Goal: Information Seeking & Learning: Learn about a topic

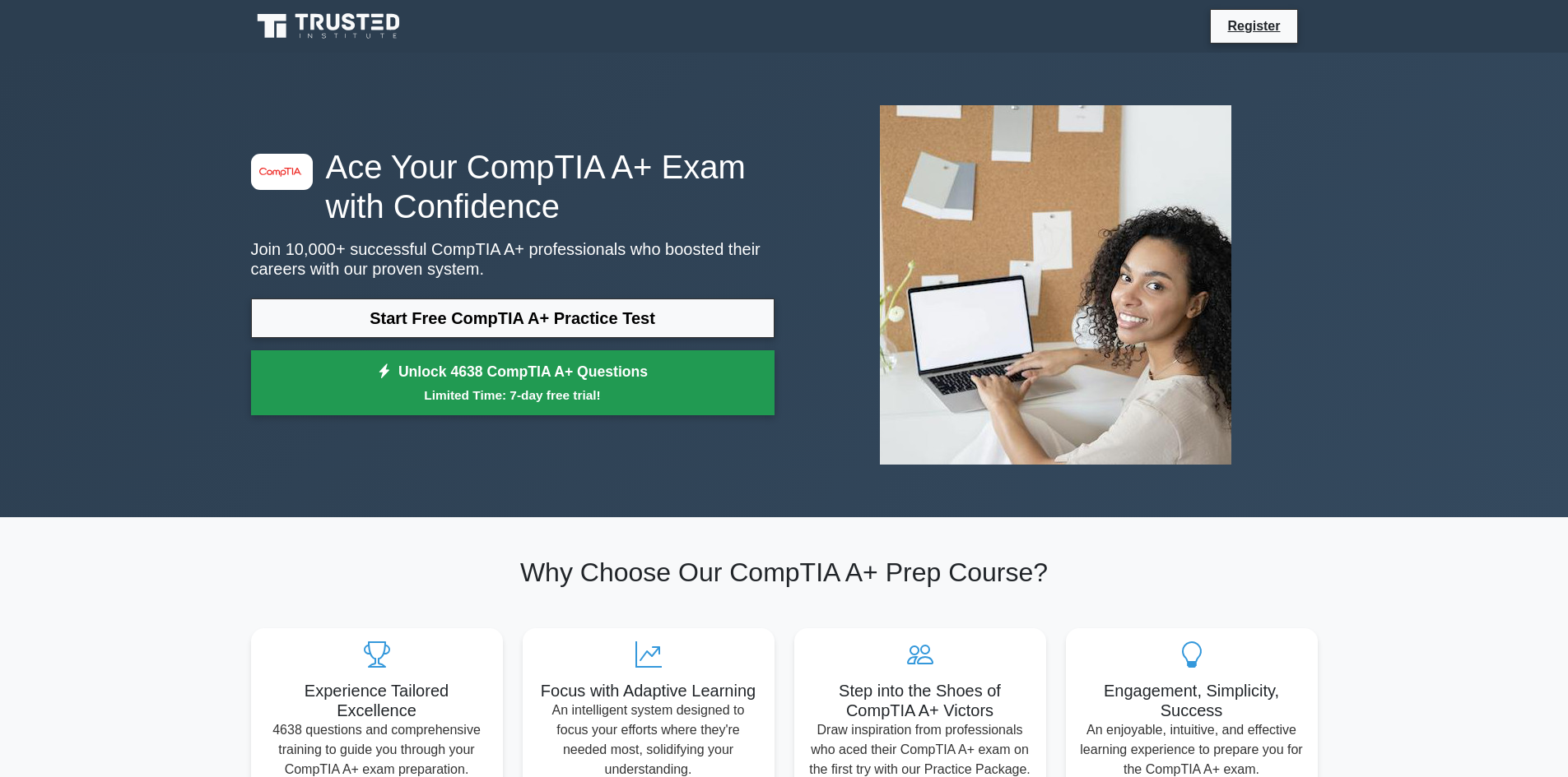
click at [574, 380] on link "Unlock 4638 CompTIA A+ Questions Limited Time: 7-day free trial!" at bounding box center [513, 382] width 523 height 66
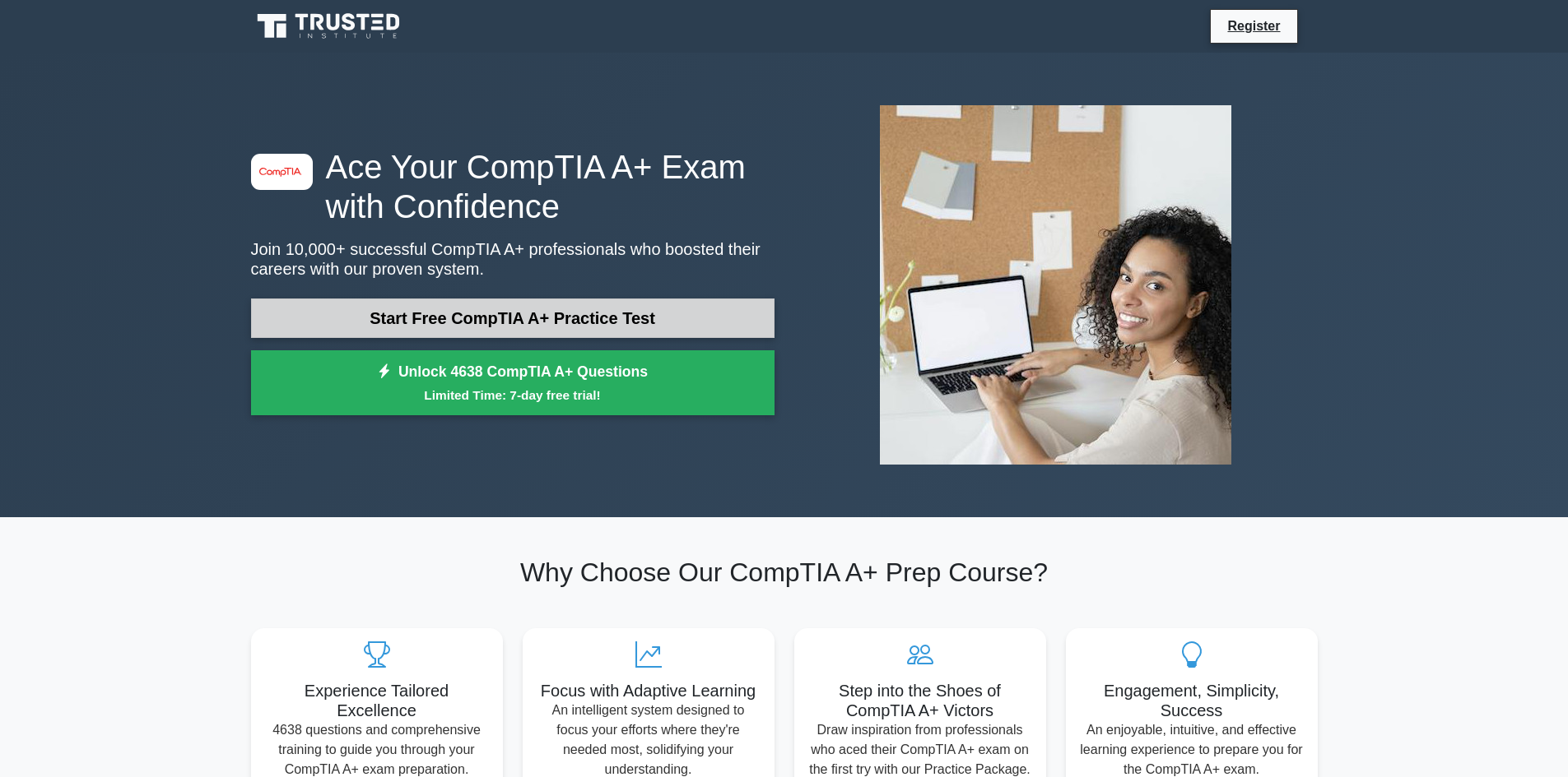
click at [480, 301] on link "Start Free CompTIA A+ Practice Test" at bounding box center [513, 319] width 523 height 40
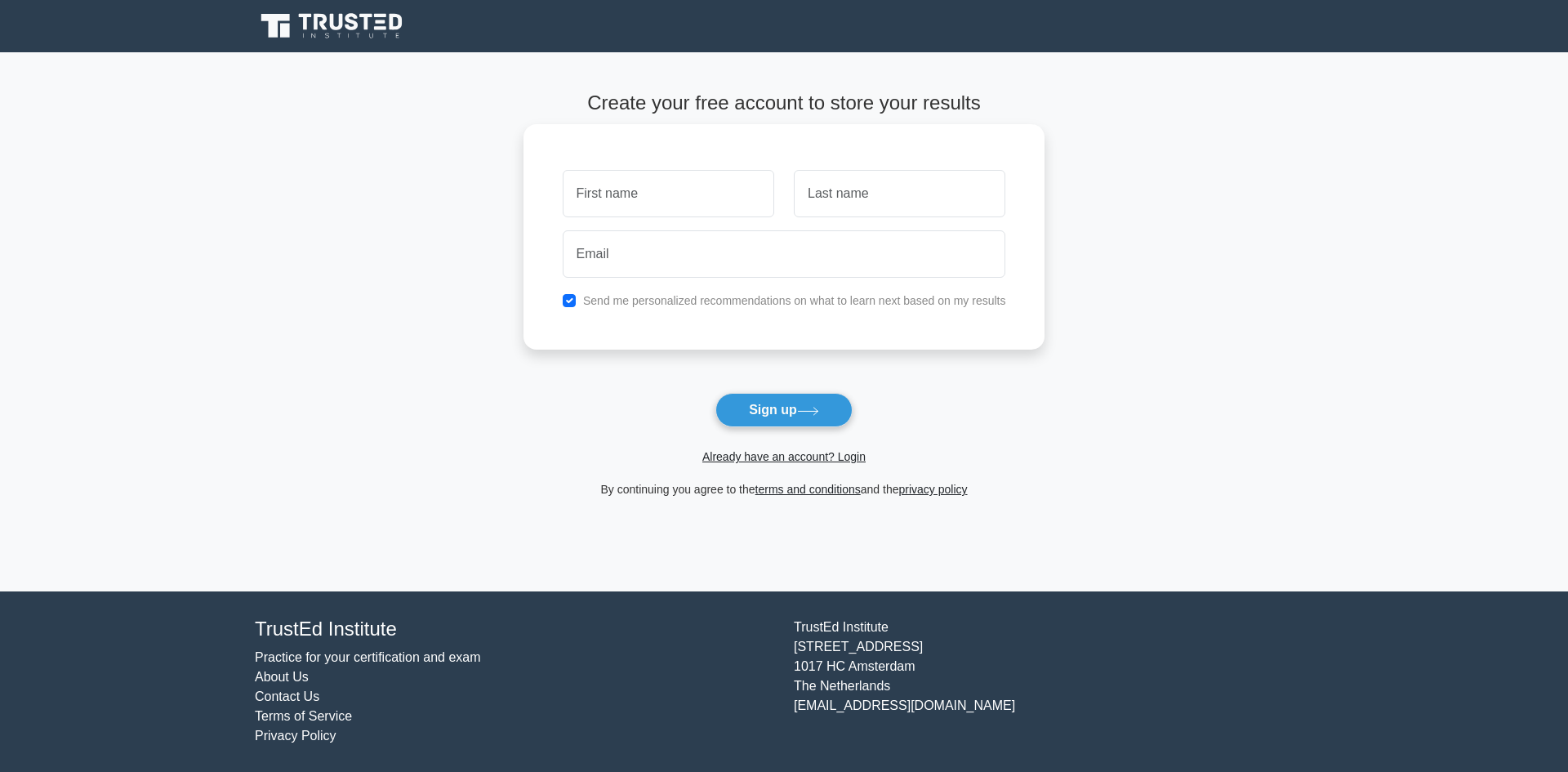
click at [672, 200] on input "text" at bounding box center [669, 194] width 212 height 47
click at [685, 262] on input "email" at bounding box center [785, 254] width 444 height 47
type input "ilqarbayramov997@gmail.com"
click at [681, 228] on div "ilqarbayramov997@gmail.com" at bounding box center [784, 254] width 463 height 60
click at [677, 201] on input "text" at bounding box center [669, 194] width 212 height 47
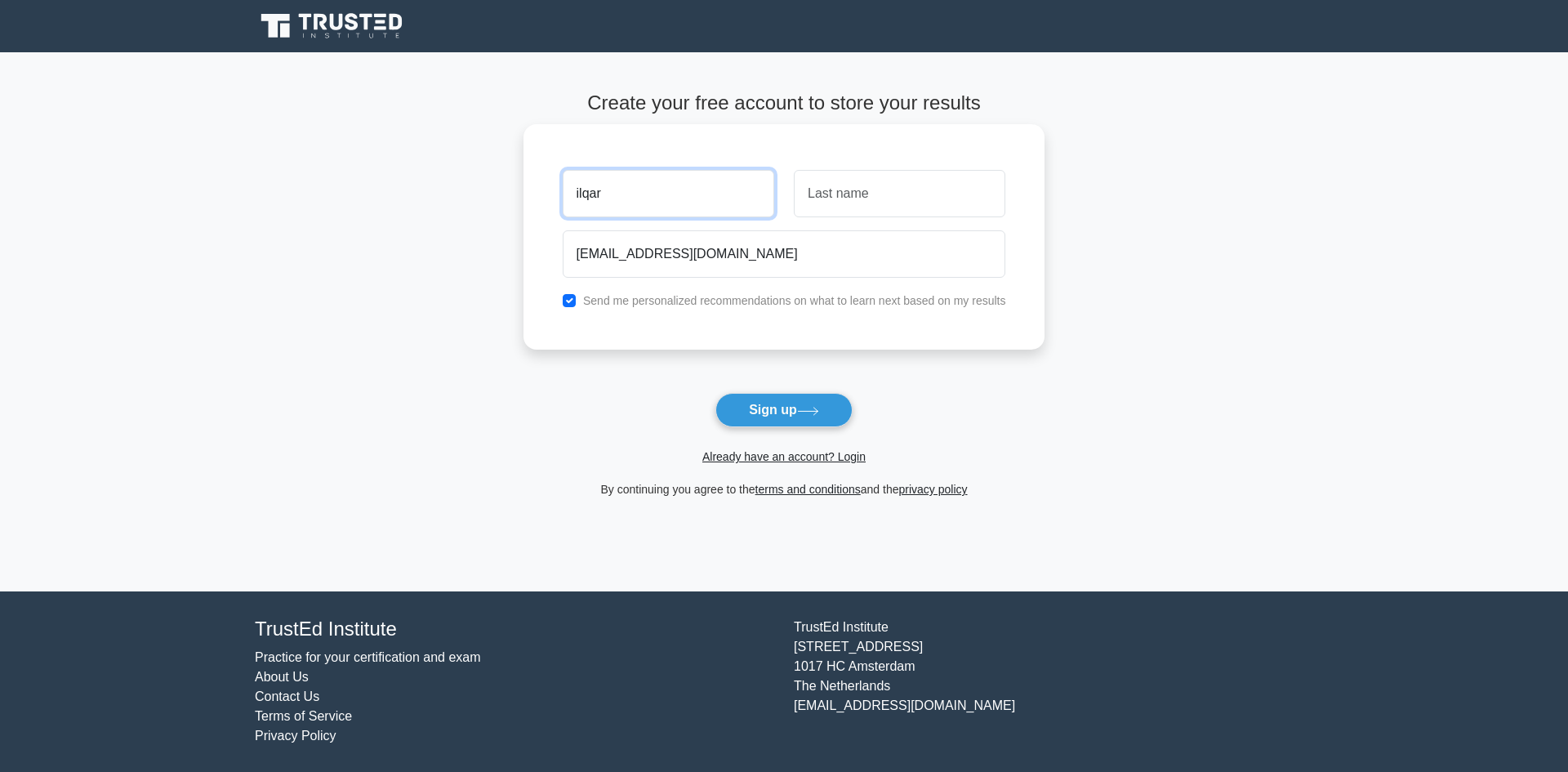
type input "ilqar"
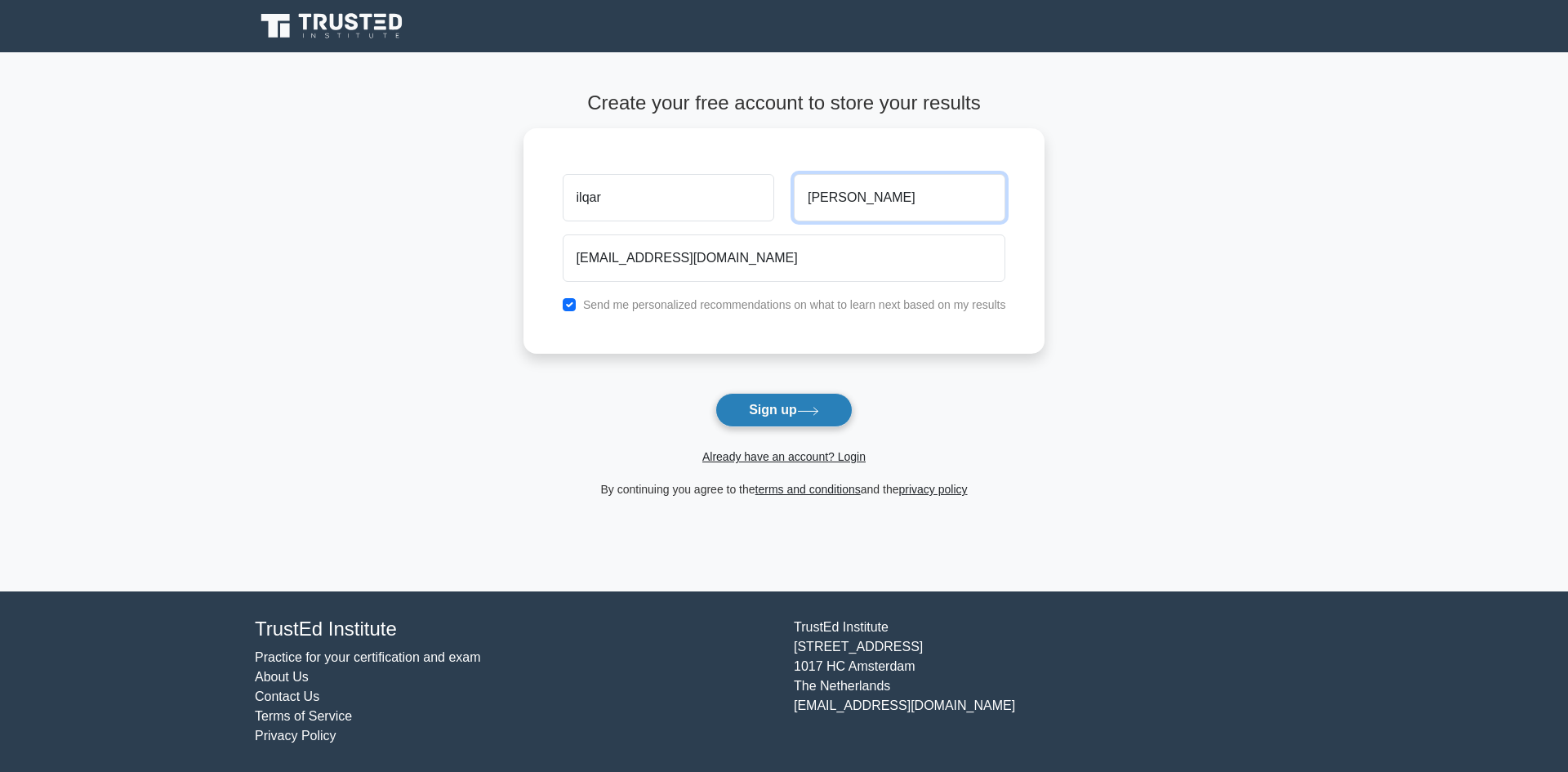
type input "Bayramov"
click at [758, 408] on button "Sign up" at bounding box center [784, 410] width 137 height 34
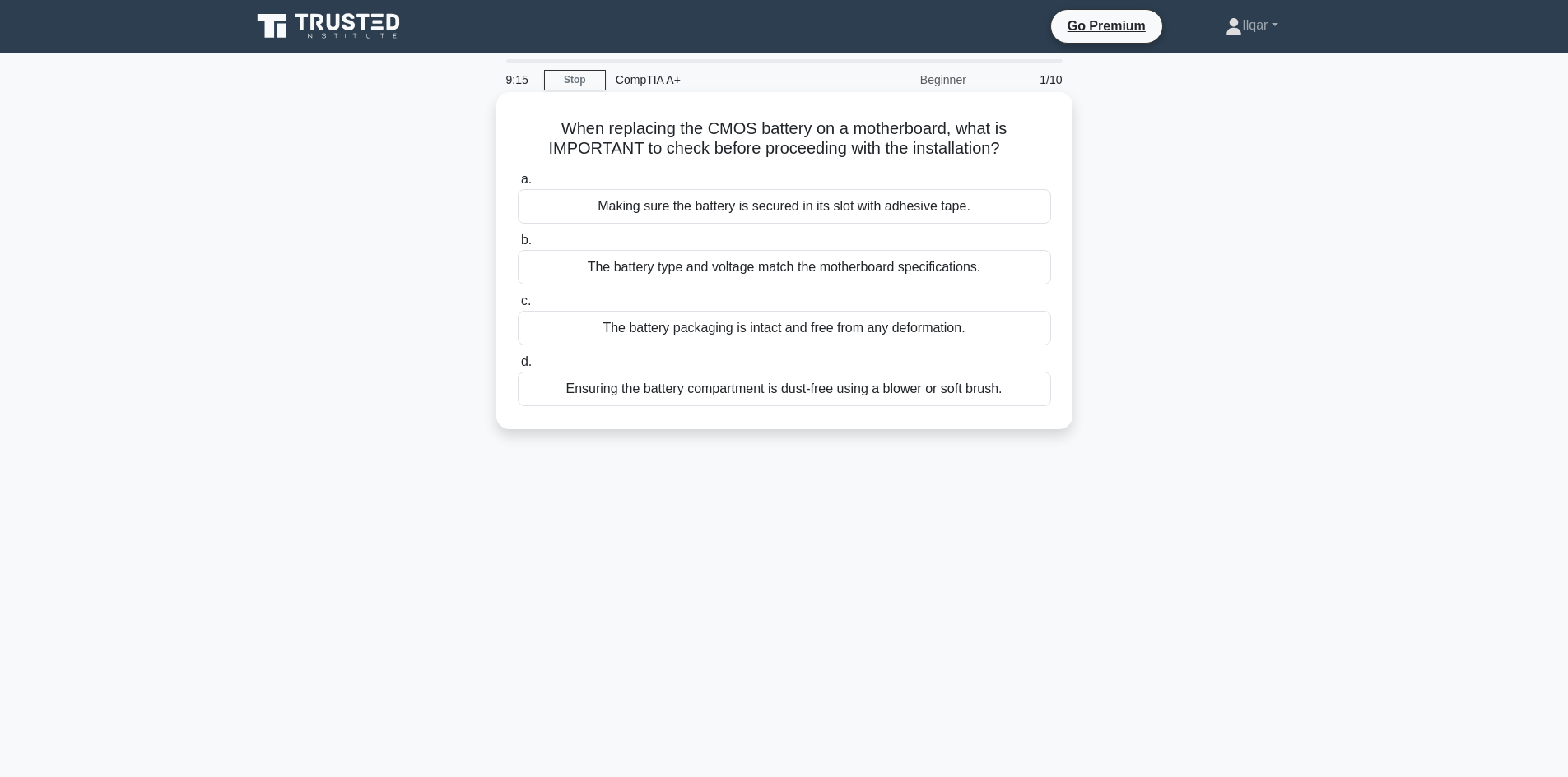
click at [562, 205] on div "Making sure the battery is secured in its slot with adhesive tape." at bounding box center [784, 206] width 533 height 34
click at [518, 185] on input "a. Making sure the battery is secured in its slot with adhesive tape." at bounding box center [518, 179] width 0 height 10
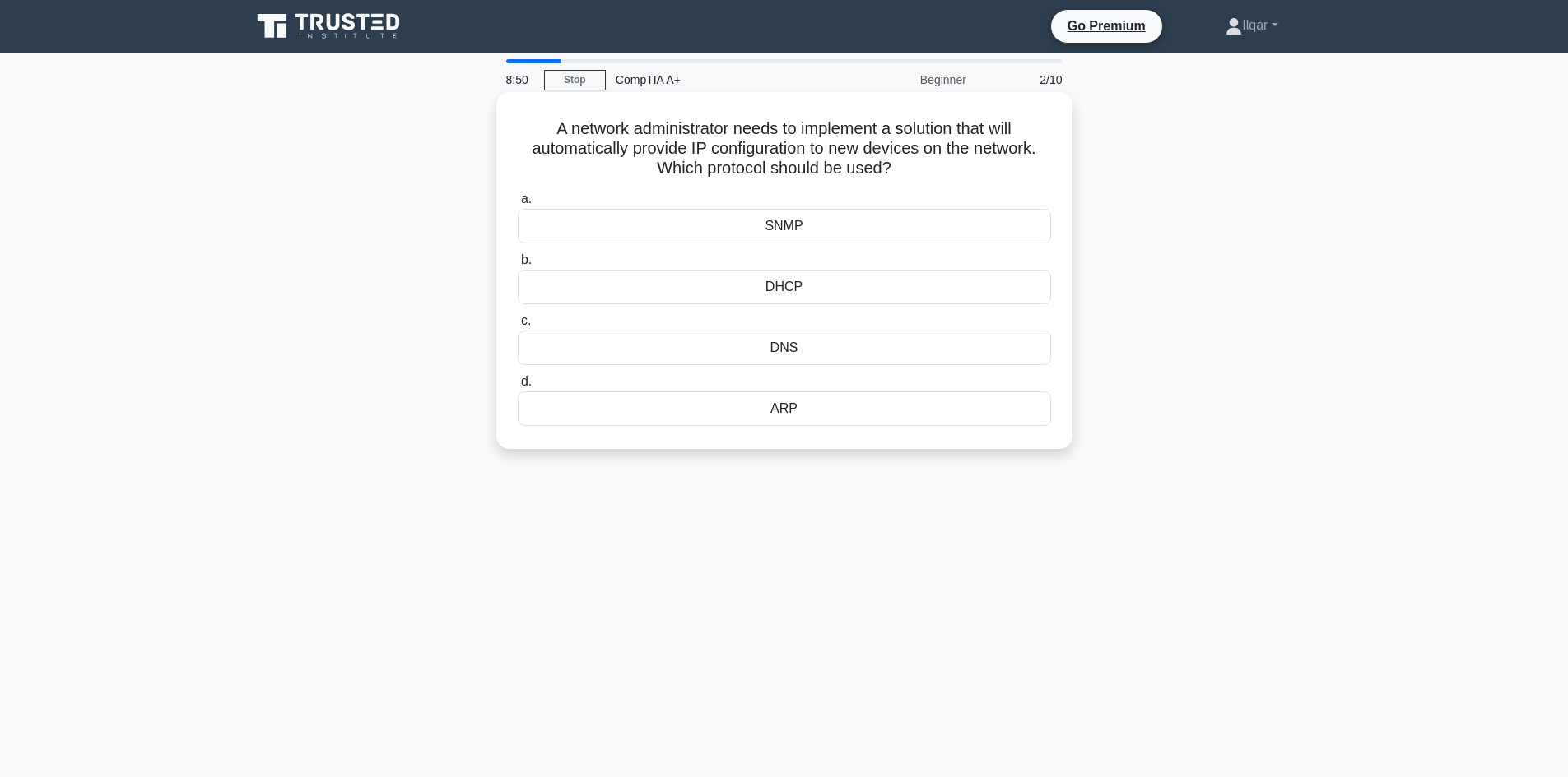
click at [806, 295] on div "DHCP" at bounding box center [784, 287] width 533 height 34
click at [518, 265] on input "b. DHCP" at bounding box center [518, 260] width 0 height 10
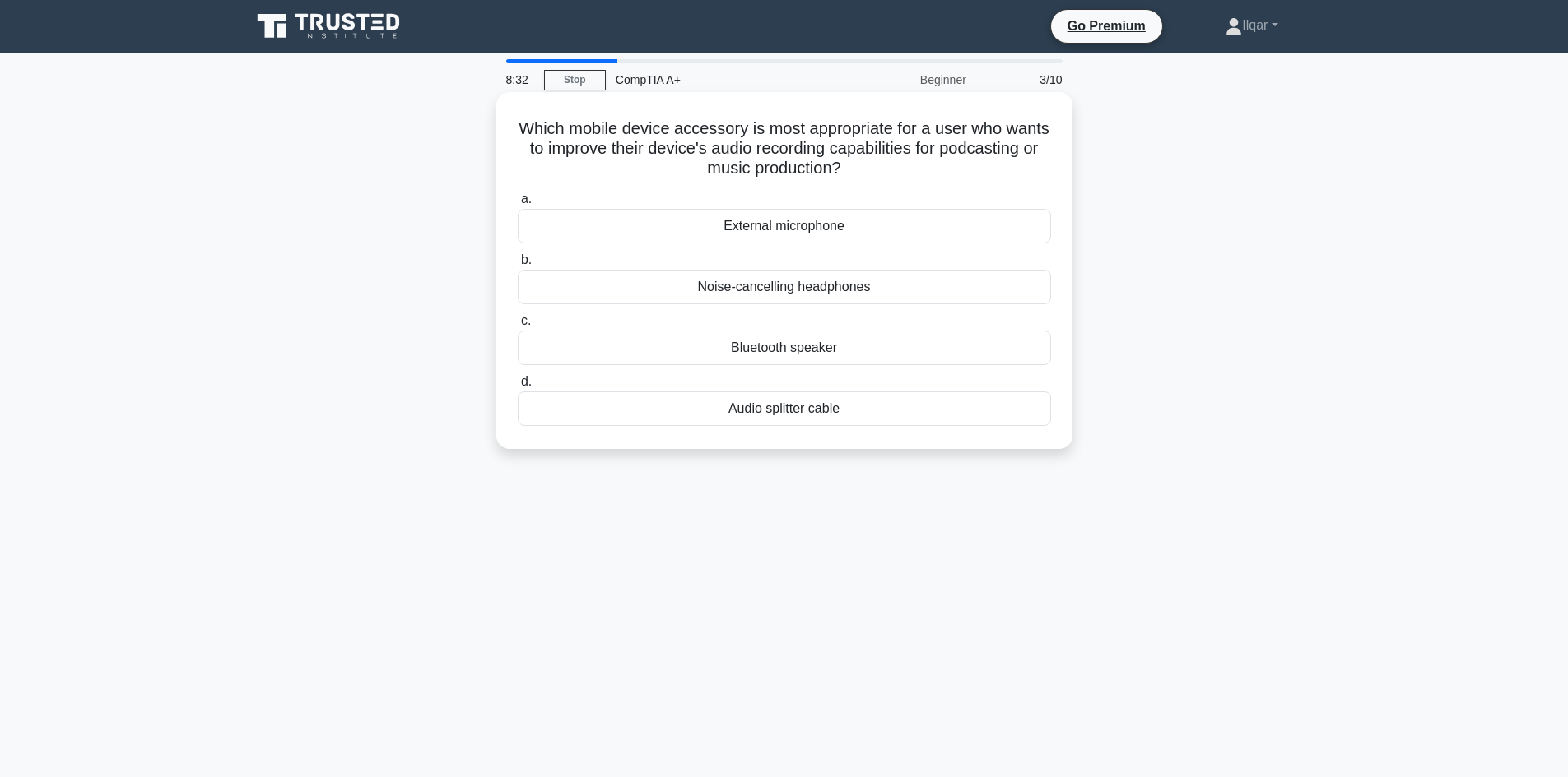
click at [753, 227] on div "External microphone" at bounding box center [784, 226] width 533 height 34
click at [518, 204] on input "a. External microphone" at bounding box center [518, 199] width 0 height 10
click at [807, 355] on div "Power supply" at bounding box center [784, 348] width 533 height 34
click at [518, 326] on input "c. Power supply" at bounding box center [518, 321] width 0 height 10
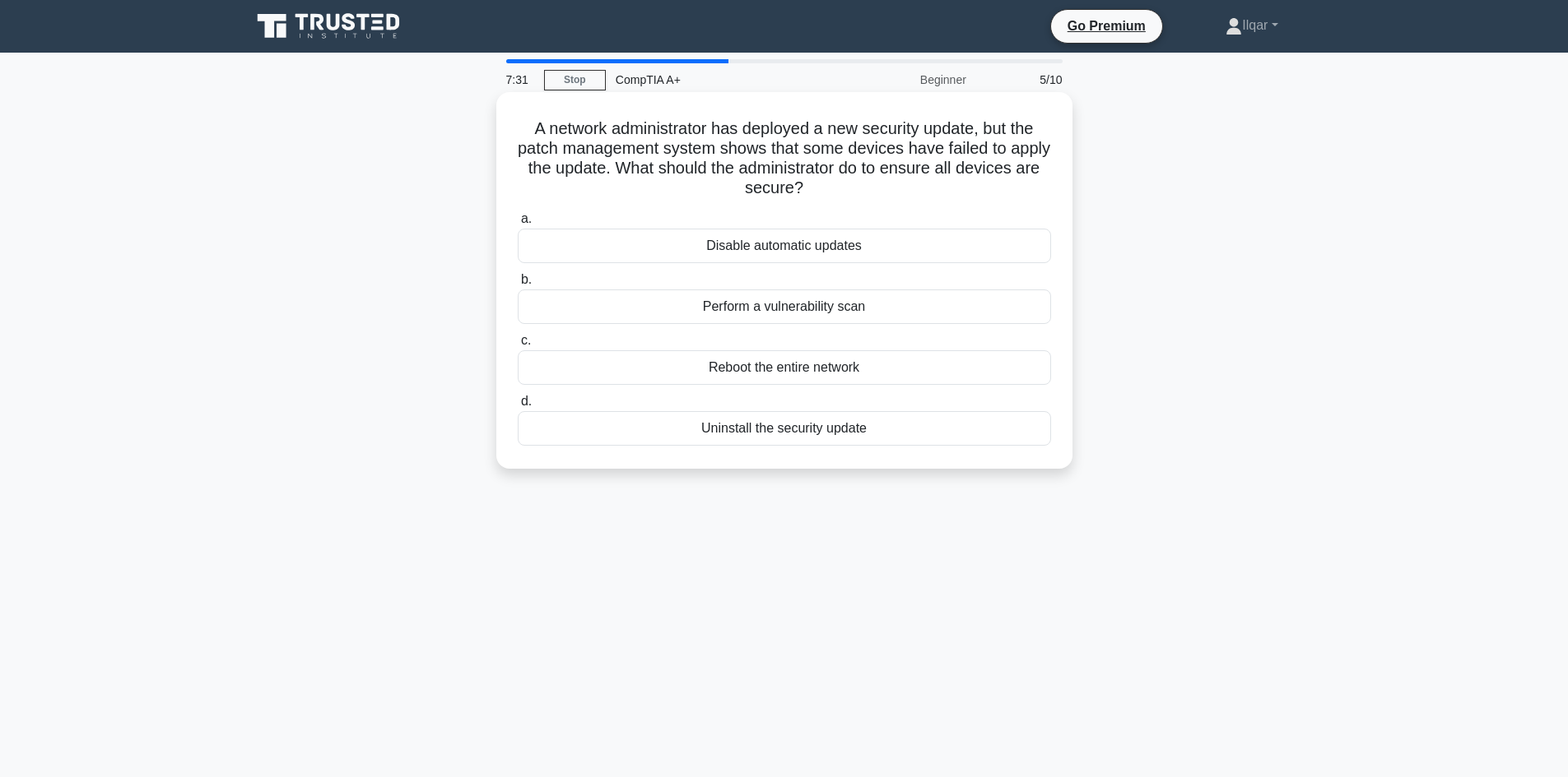
click at [790, 252] on div "Disable automatic updates" at bounding box center [784, 245] width 533 height 34
click at [518, 224] on input "a. Disable automatic updates" at bounding box center [518, 219] width 0 height 10
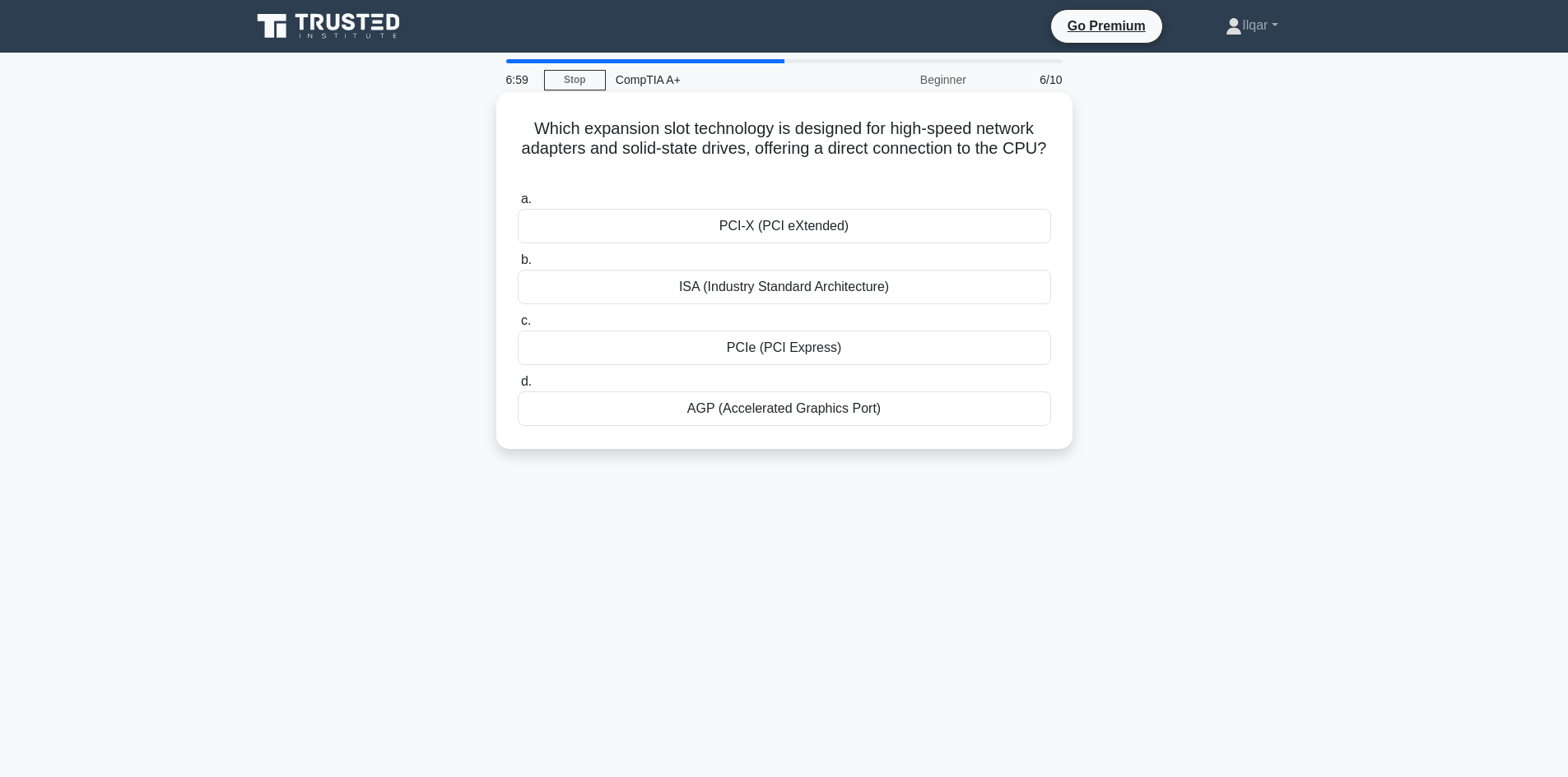
click at [761, 221] on div "PCI-X (PCI eXtended)" at bounding box center [784, 226] width 533 height 34
click at [518, 204] on input "a. PCI-X (PCI eXtended)" at bounding box center [518, 199] width 0 height 10
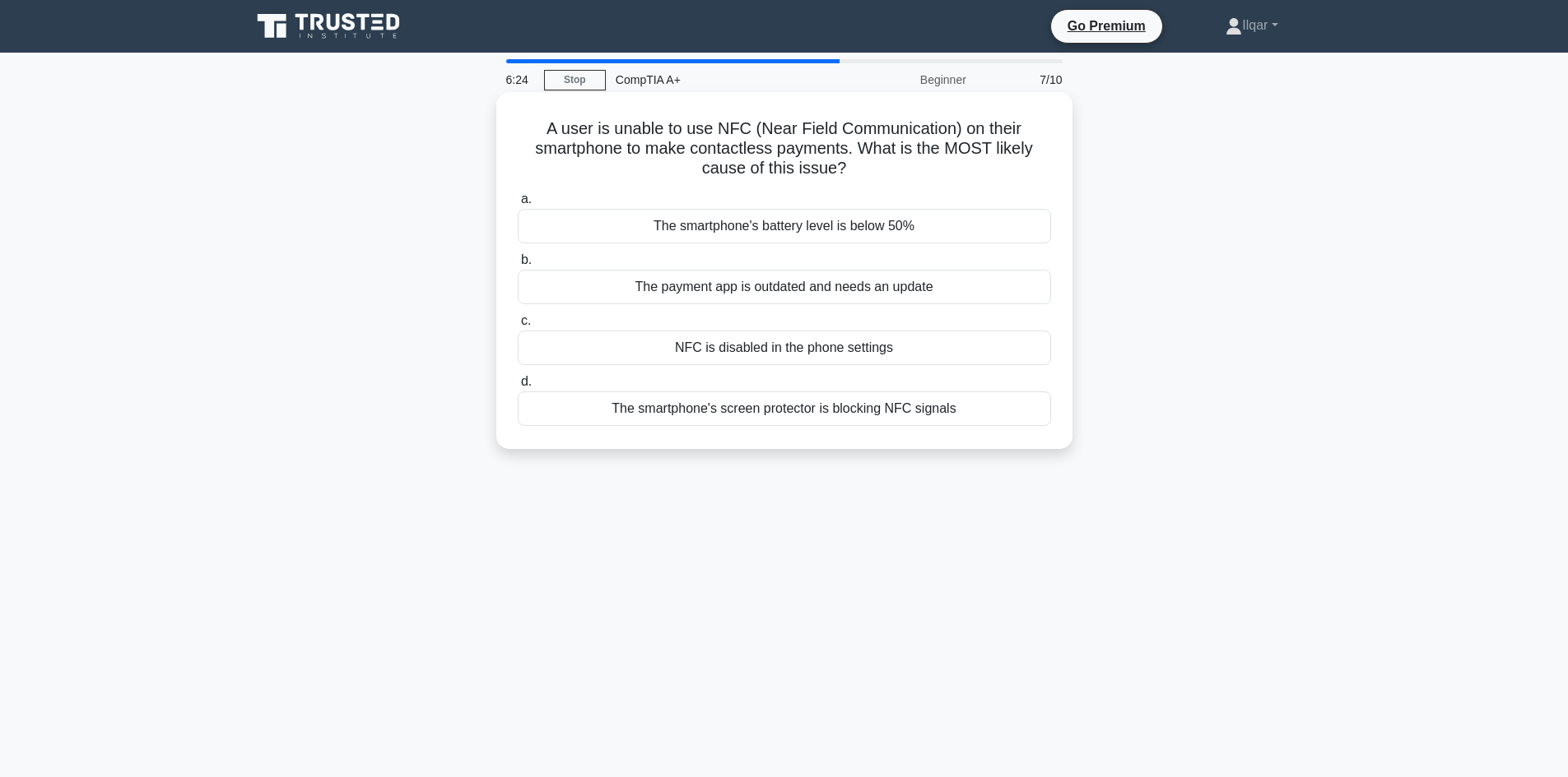
click at [831, 416] on div "The smartphone's screen protector is blocking NFC signals" at bounding box center [784, 409] width 533 height 34
click at [518, 387] on input "d. The smartphone's screen protector is blocking NFC signals" at bounding box center [518, 381] width 0 height 10
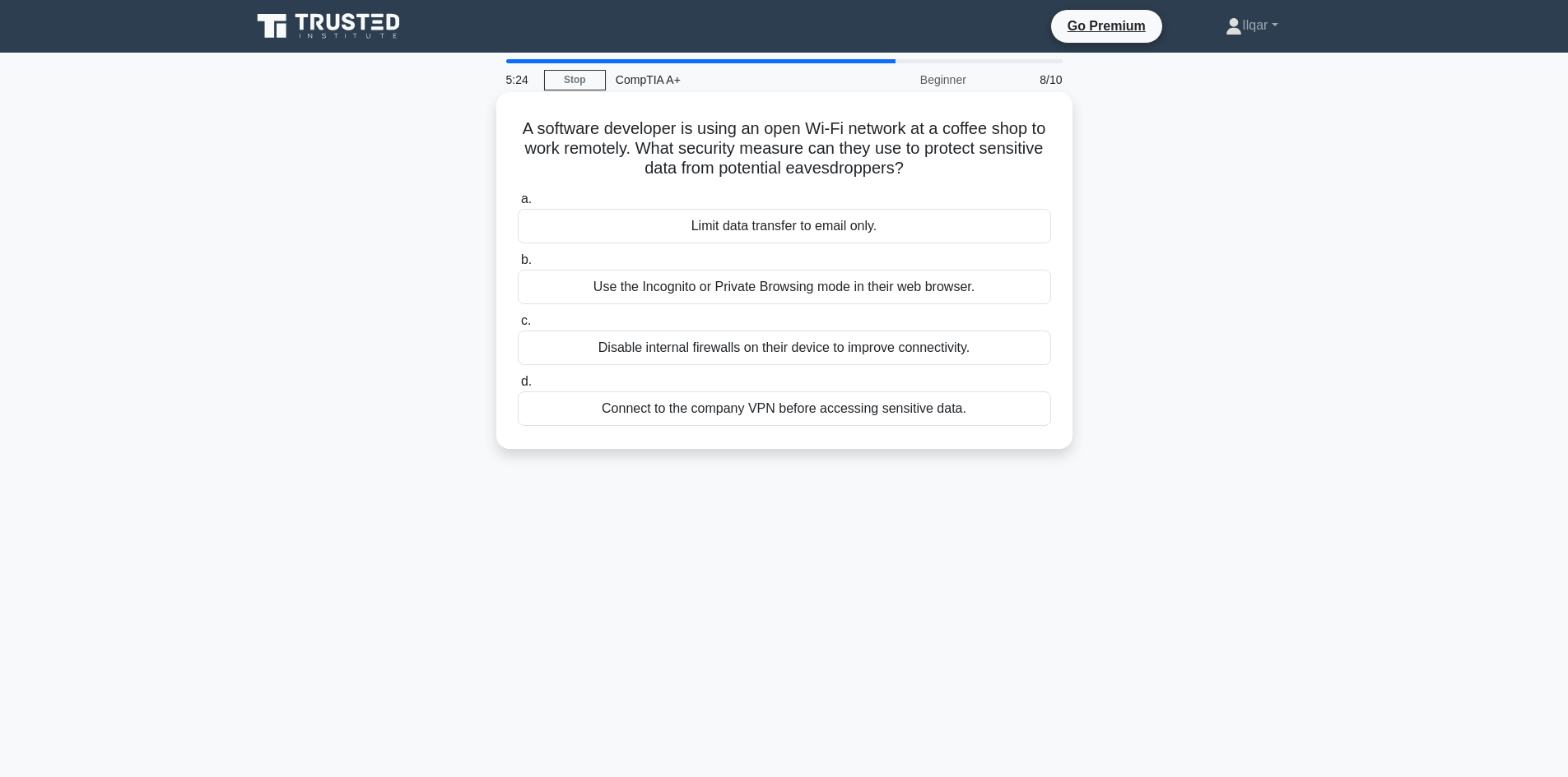
click at [763, 421] on div "Connect to the company VPN before accessing sensitive data." at bounding box center [784, 409] width 533 height 34
click at [518, 387] on input "d. Connect to the company VPN before accessing sensitive data." at bounding box center [518, 381] width 0 height 10
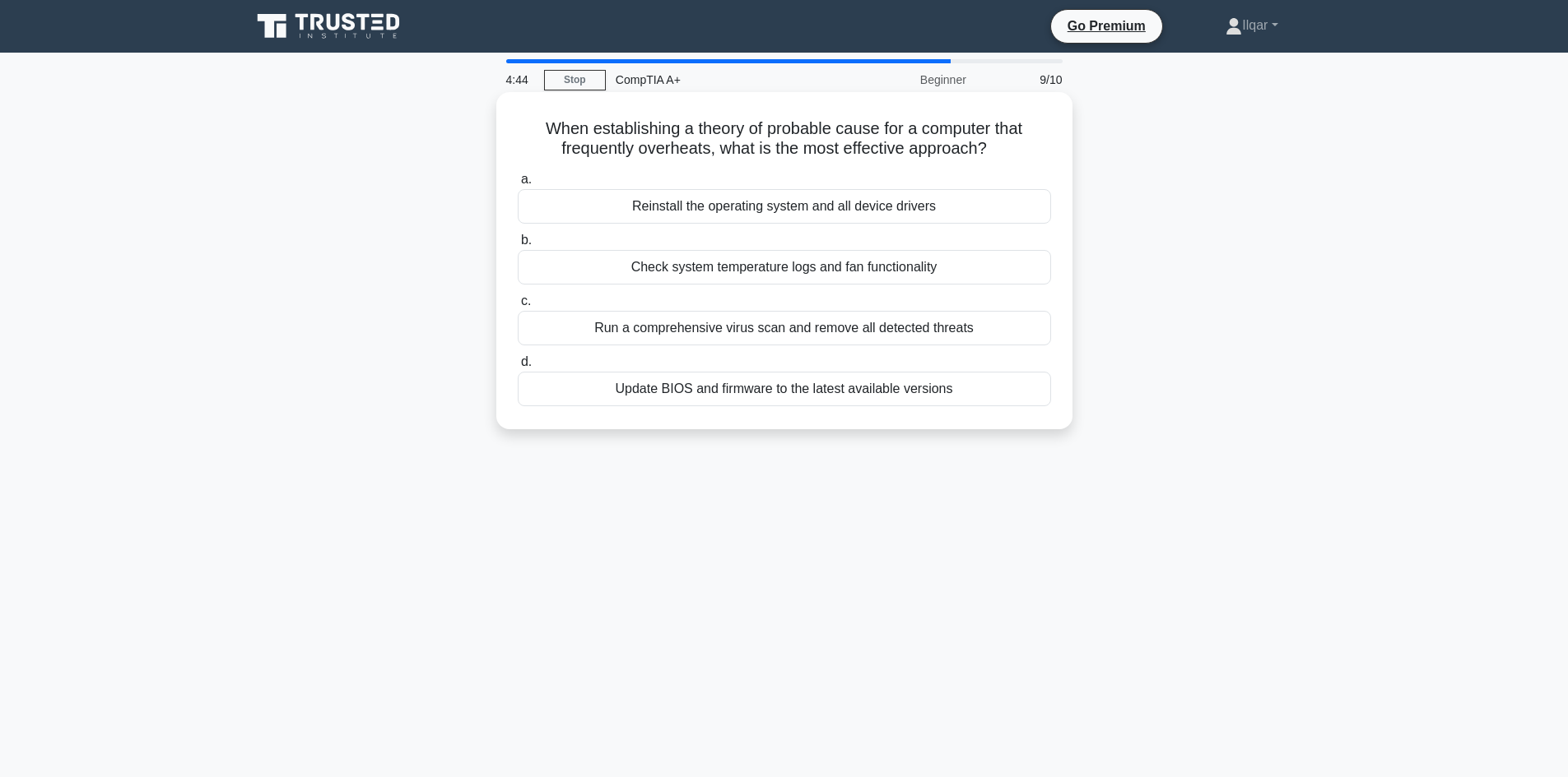
click at [799, 237] on label "b. Check system temperature logs and fan functionality" at bounding box center [784, 257] width 533 height 54
click at [518, 237] on input "b. Check system temperature logs and fan functionality" at bounding box center [518, 240] width 0 height 10
click at [798, 213] on div "Download a signed driver from the manufacturer's website." at bounding box center [784, 206] width 533 height 34
click at [518, 185] on input "a. Download a signed driver from the manufacturer's website." at bounding box center [518, 179] width 0 height 10
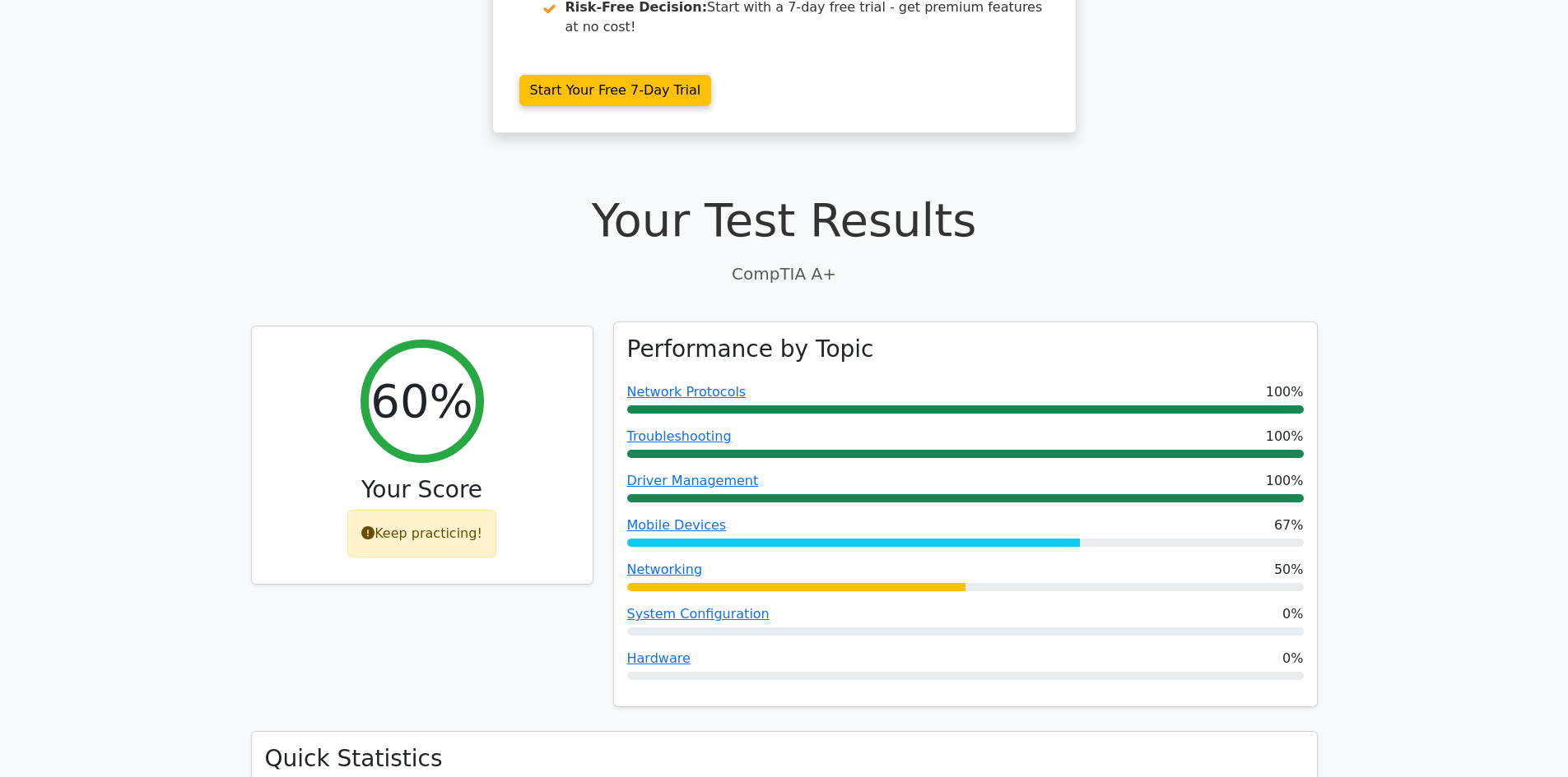
scroll to position [329, 0]
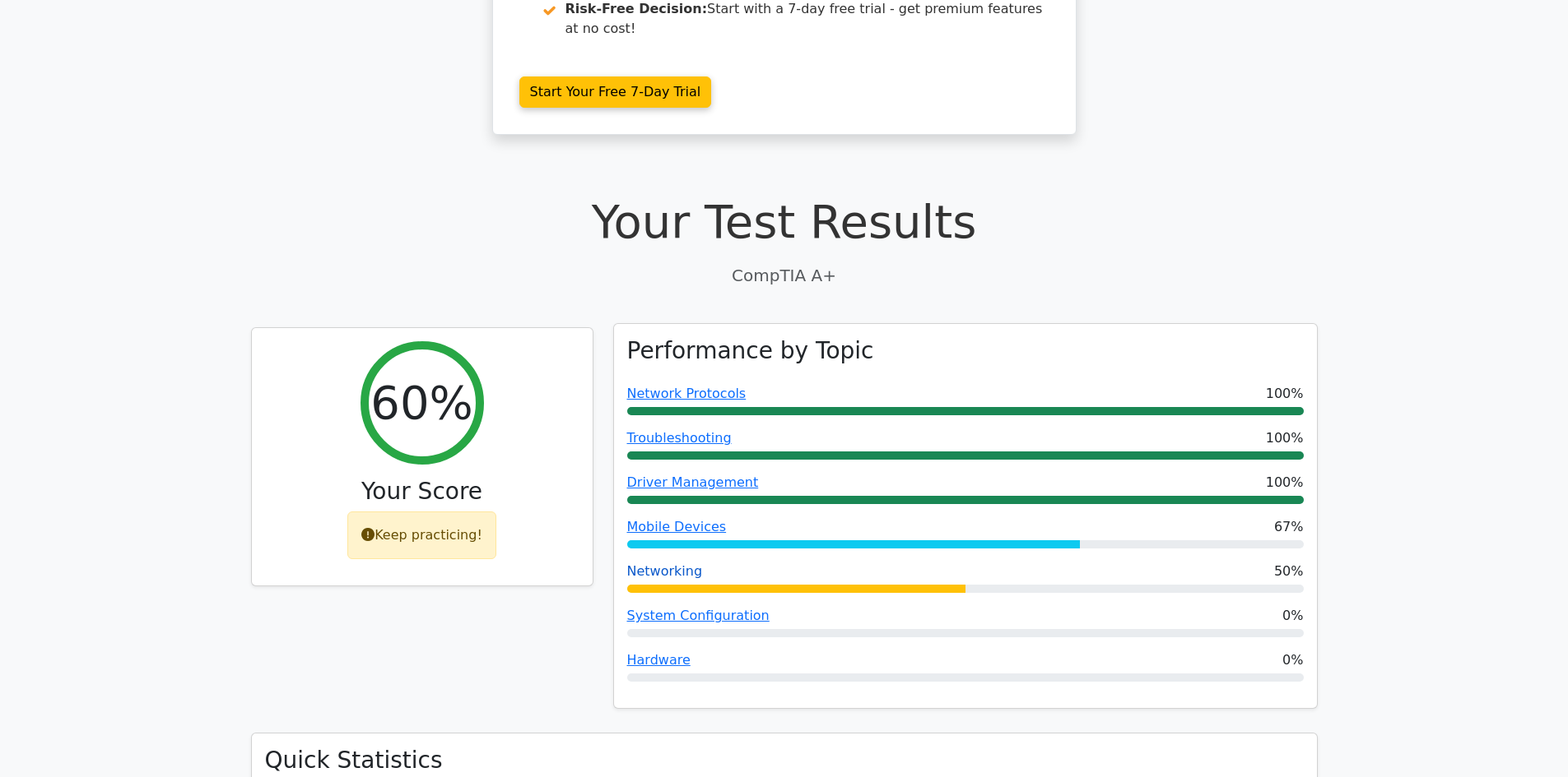
click at [649, 563] on link "Networking" at bounding box center [665, 571] width 76 height 15
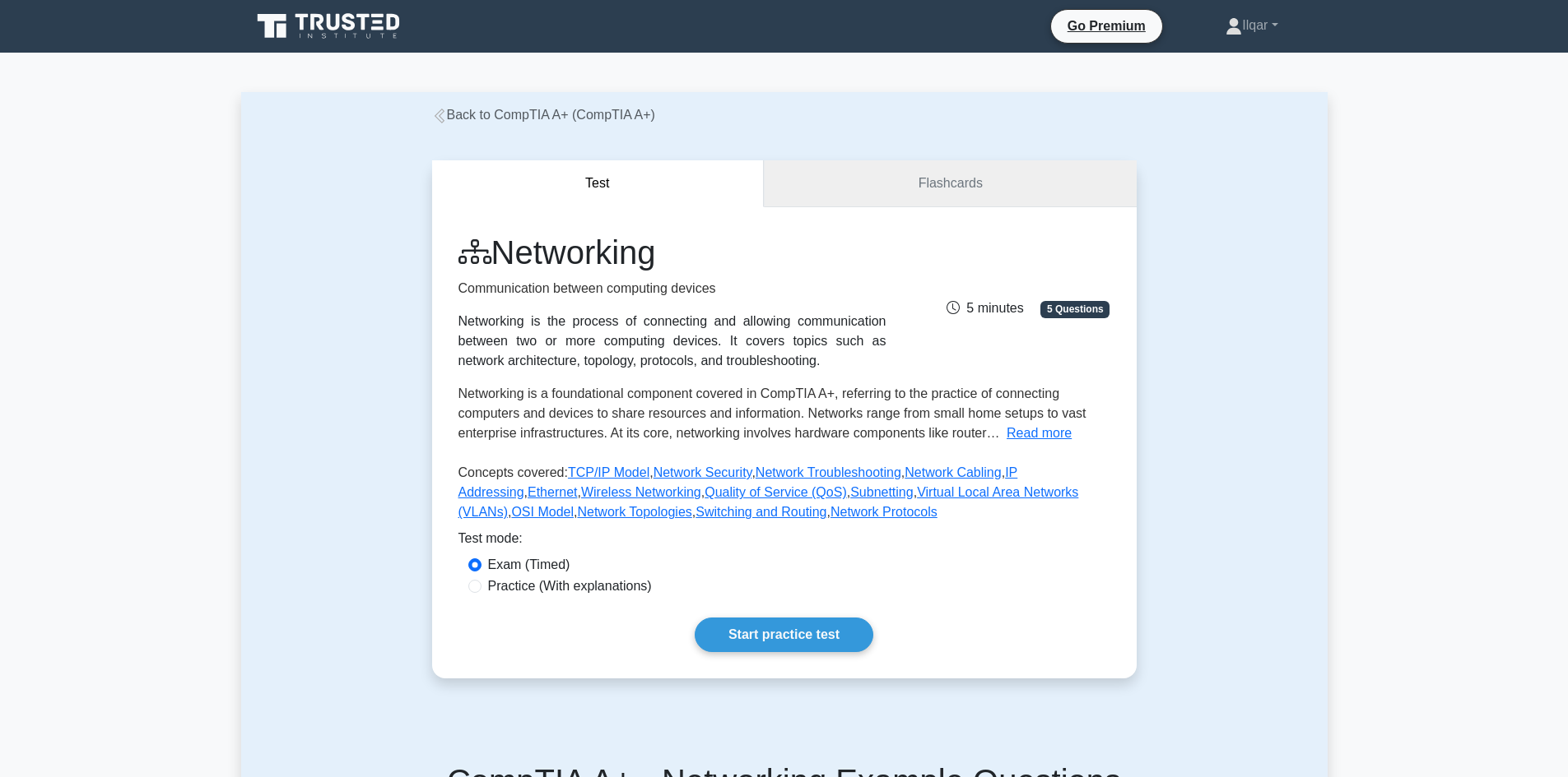
click at [931, 168] on link "Flashcards" at bounding box center [950, 184] width 372 height 47
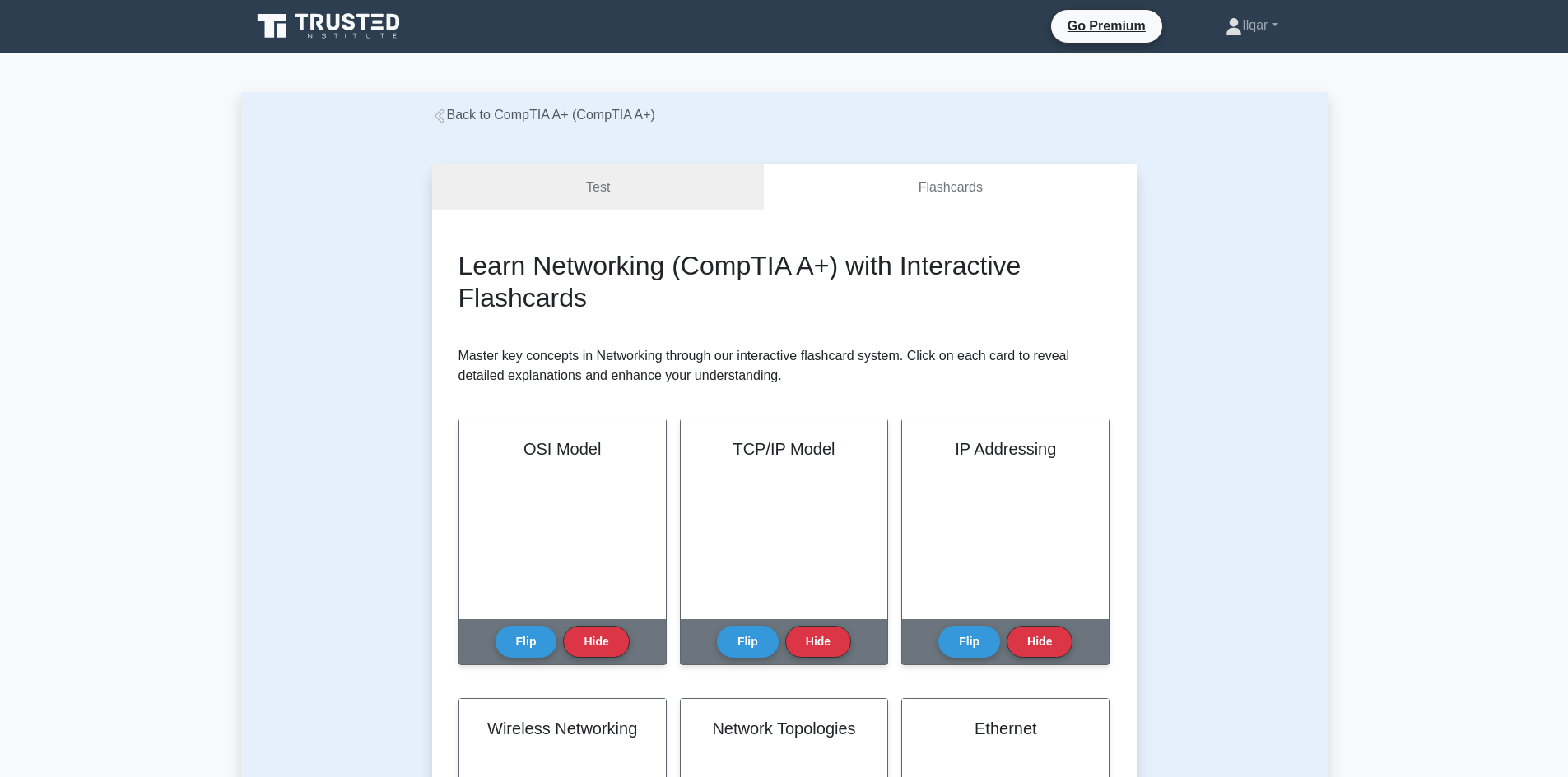
click at [458, 107] on link "Back to CompTIA A+ (CompTIA A+)" at bounding box center [543, 114] width 223 height 14
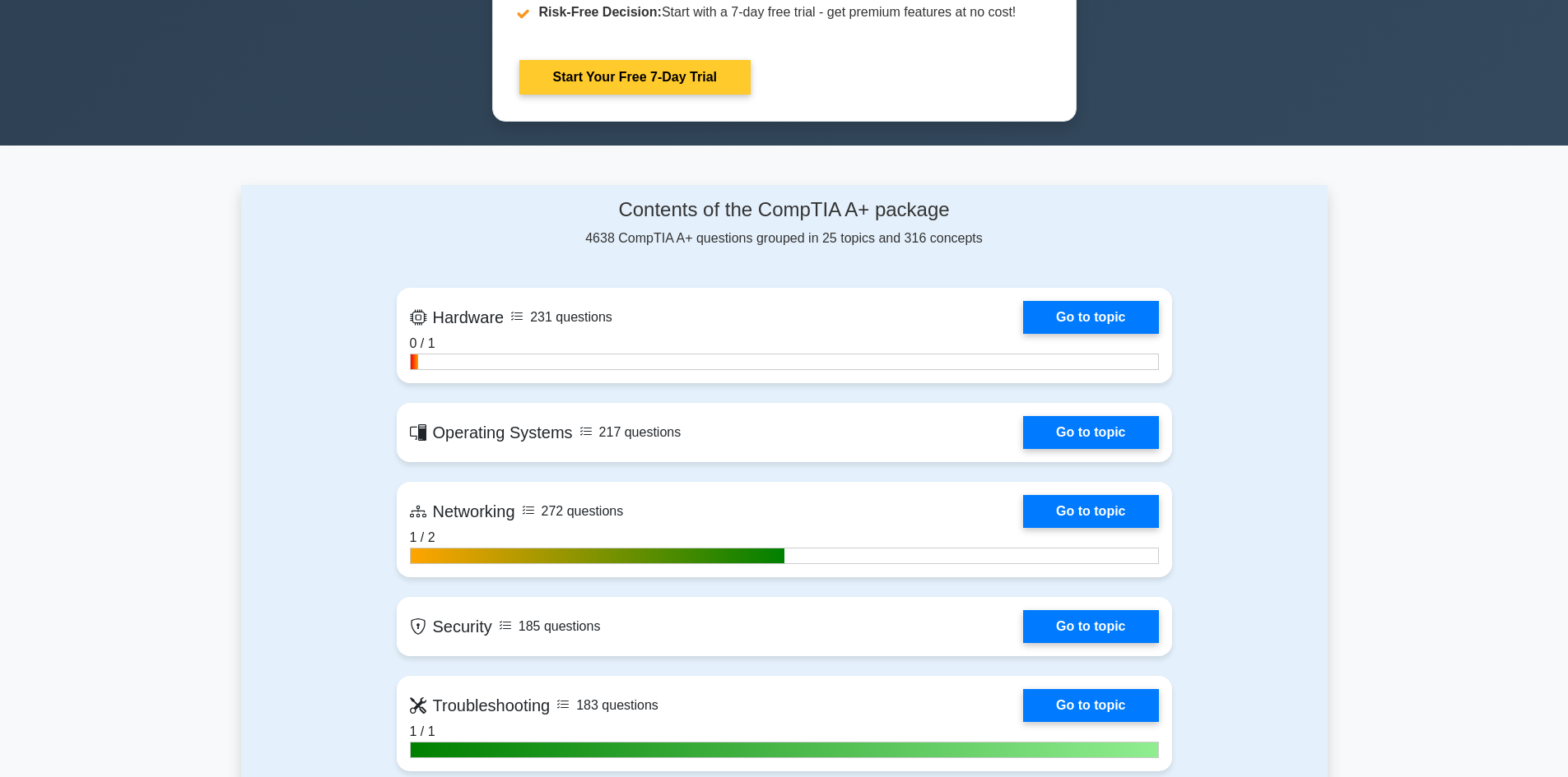
scroll to position [904, 0]
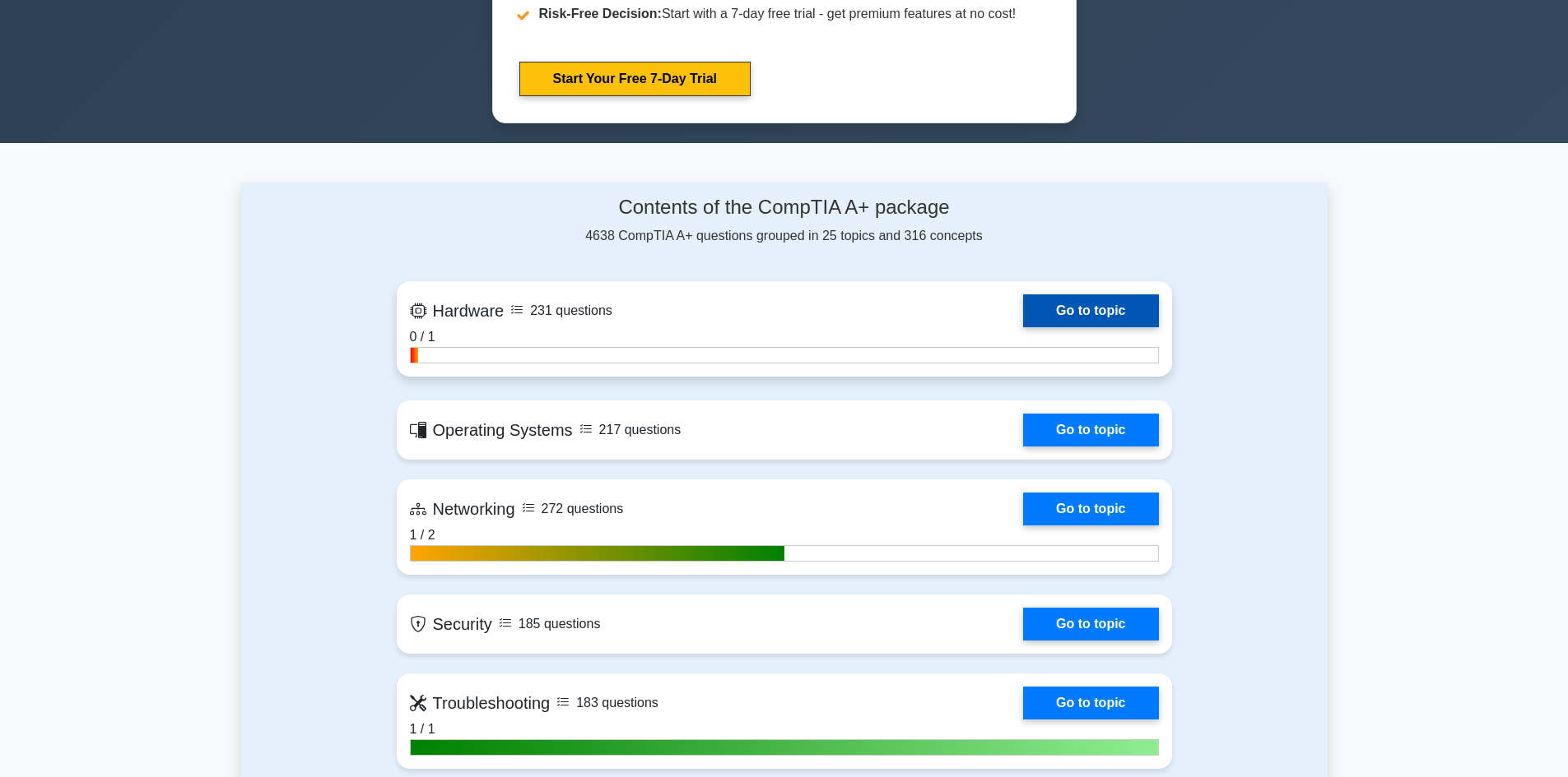
click at [1045, 307] on link "Go to topic" at bounding box center [1090, 311] width 135 height 33
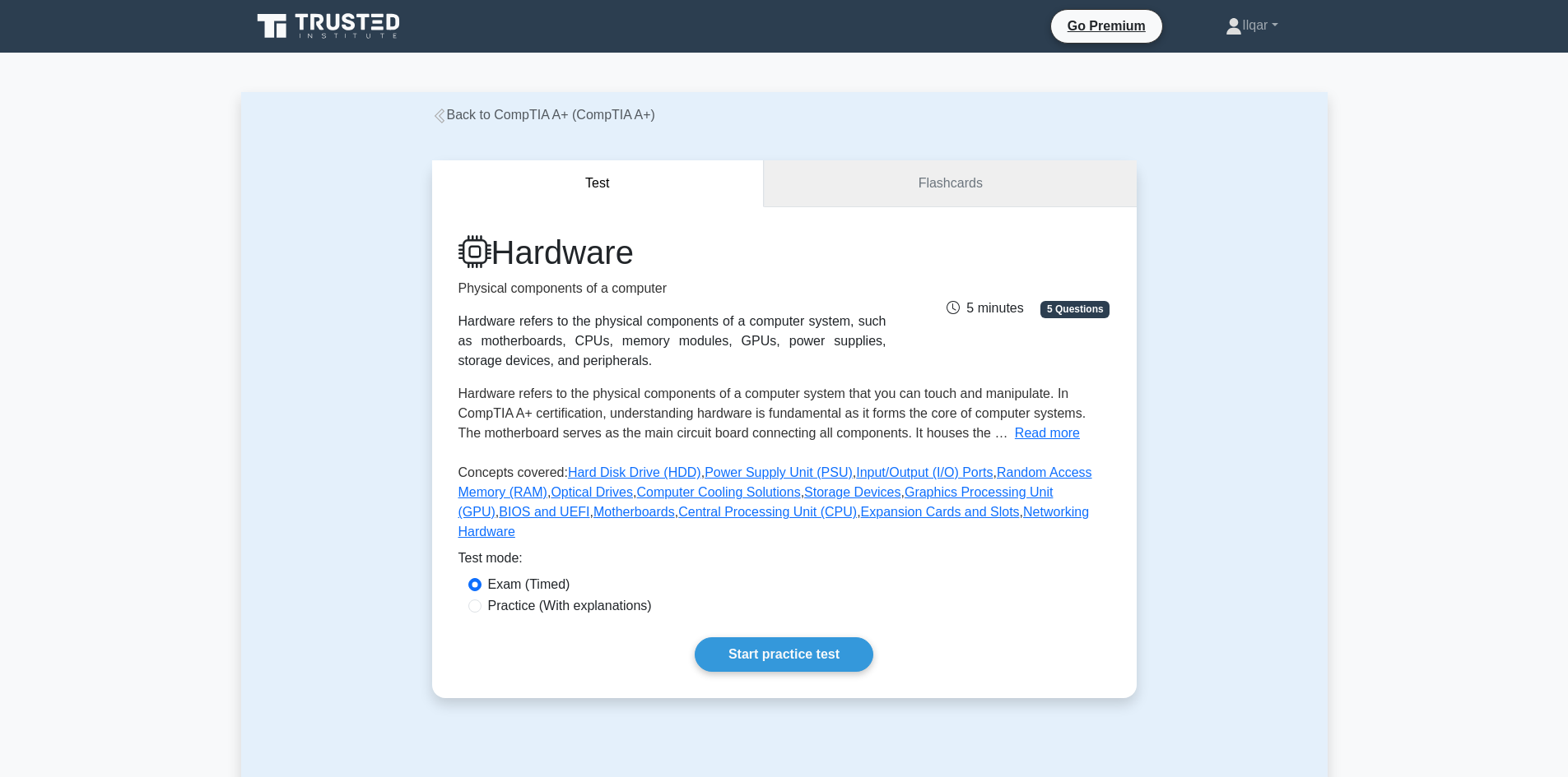
click at [893, 191] on link "Flashcards" at bounding box center [950, 184] width 372 height 47
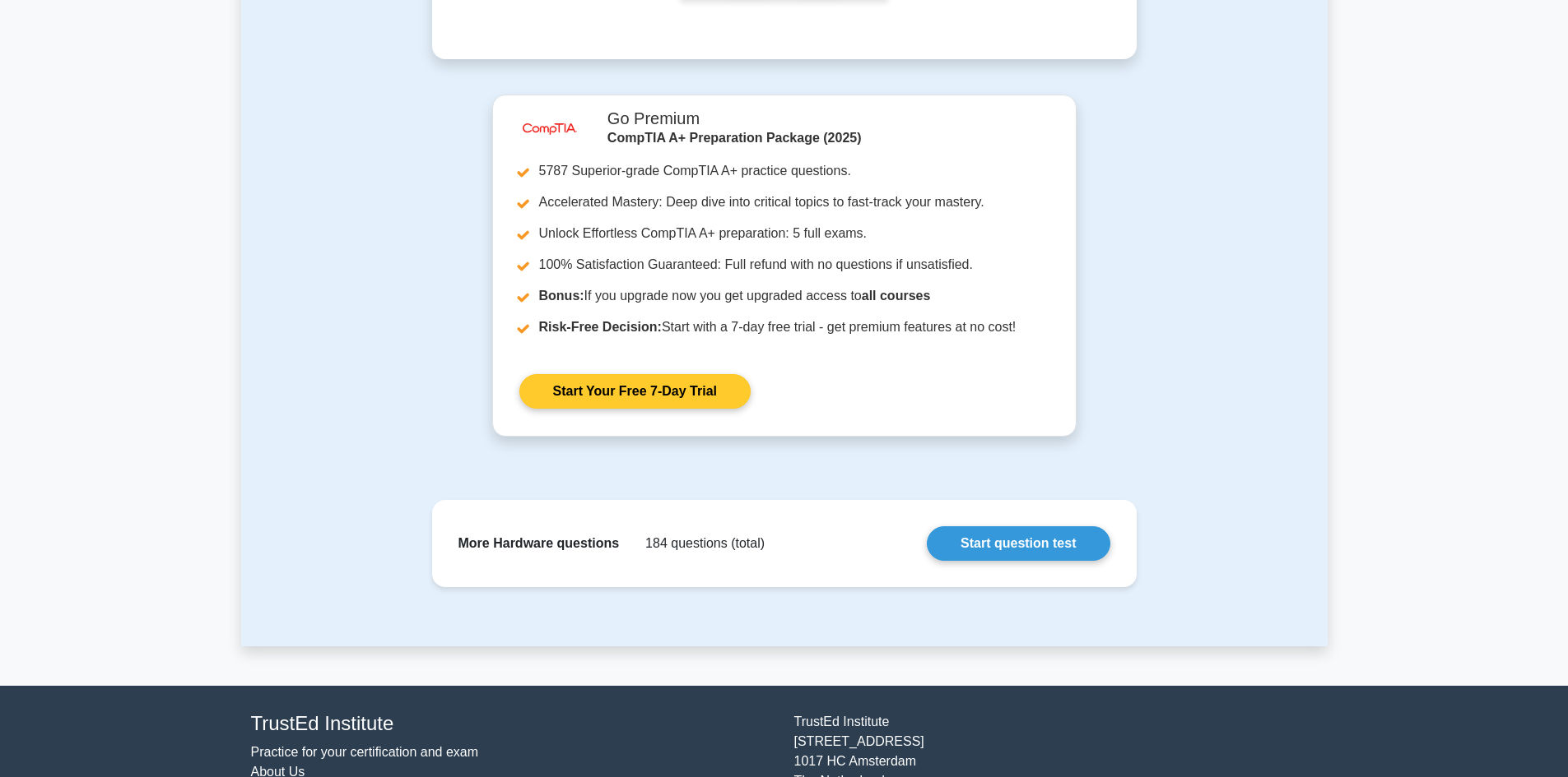
scroll to position [1875, 0]
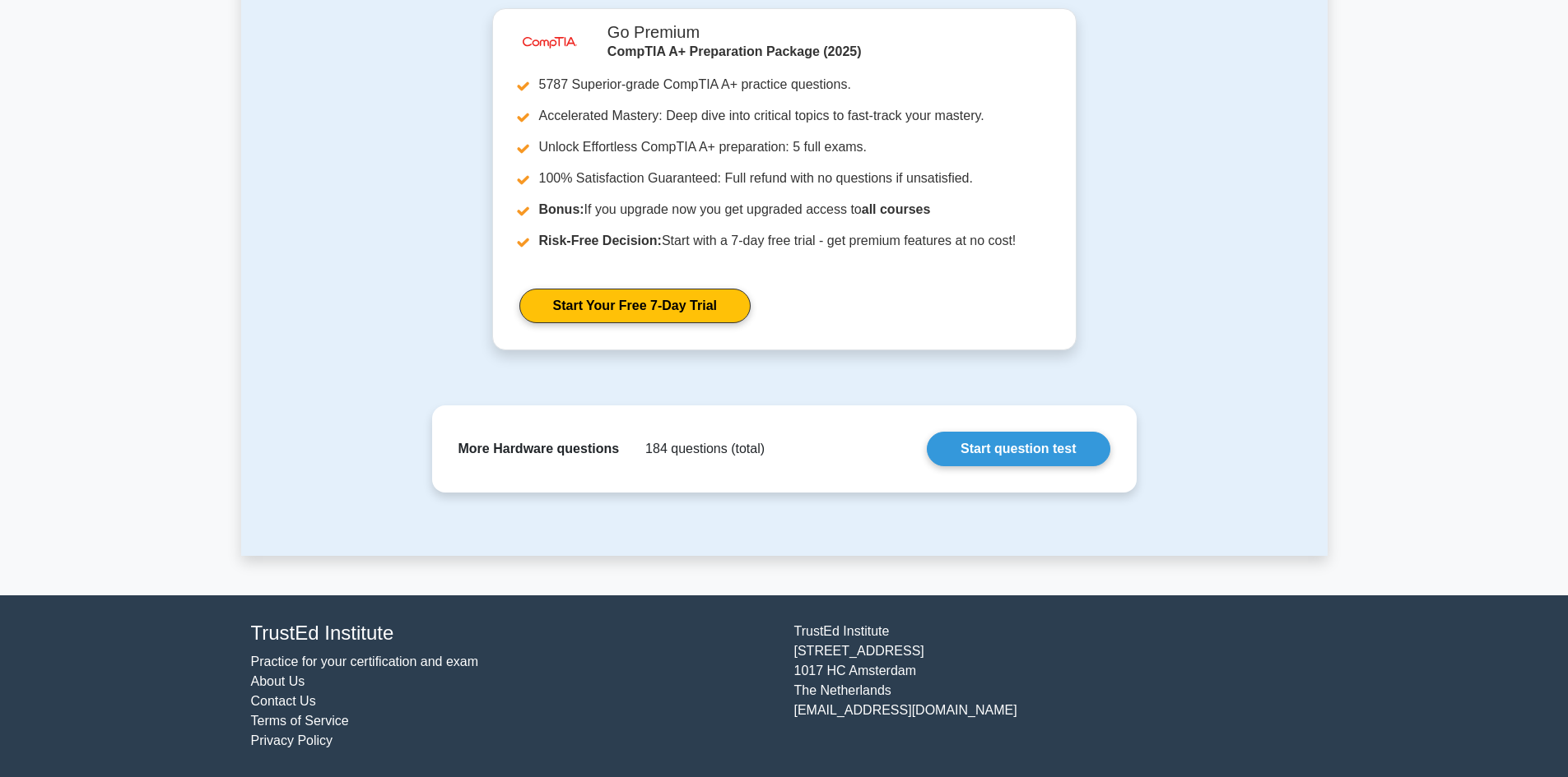
click at [722, 456] on div "More Hardware questions 184 questions (total) Start question test" at bounding box center [784, 449] width 678 height 61
click at [683, 454] on div "More Hardware questions 184 questions (total) Start question test" at bounding box center [784, 449] width 678 height 61
click at [630, 454] on div "More Hardware questions 184 questions (total) Start question test" at bounding box center [784, 449] width 678 height 61
